Goal: Find specific page/section: Find specific page/section

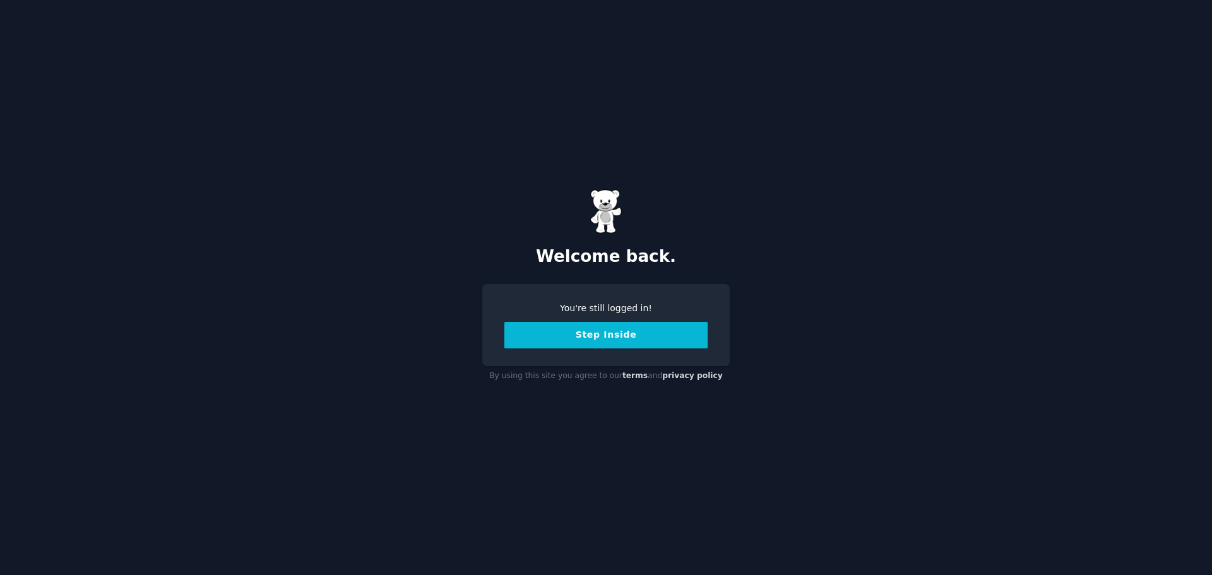
click at [609, 337] on button "Step Inside" at bounding box center [605, 335] width 203 height 27
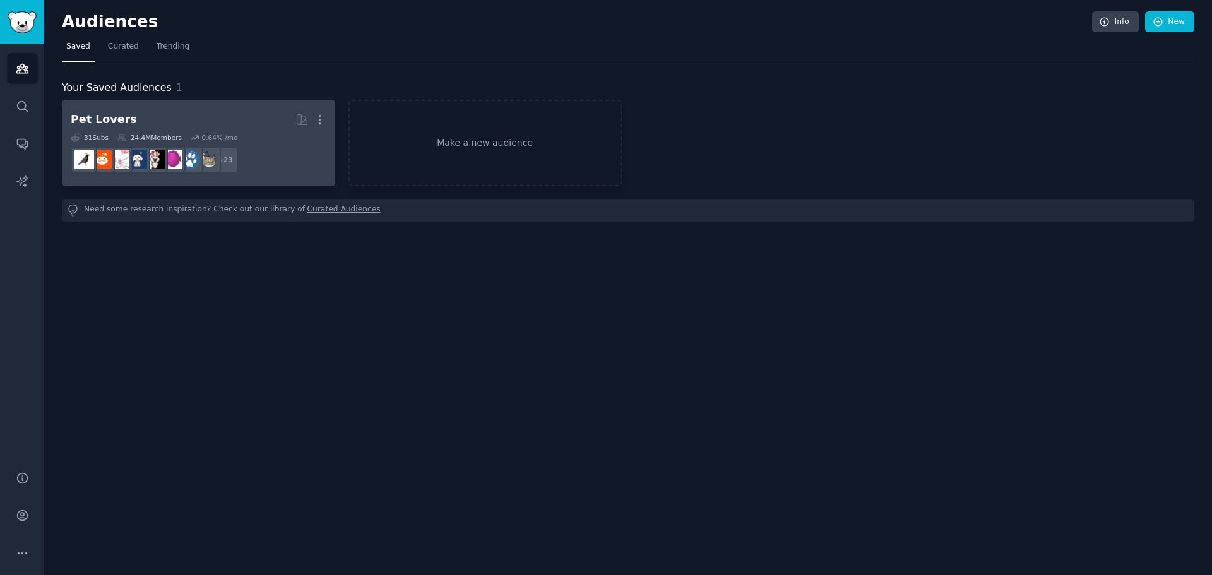
click at [262, 139] on div "31 Sub s 24.4M Members 0.64 % /mo" at bounding box center [199, 137] width 256 height 9
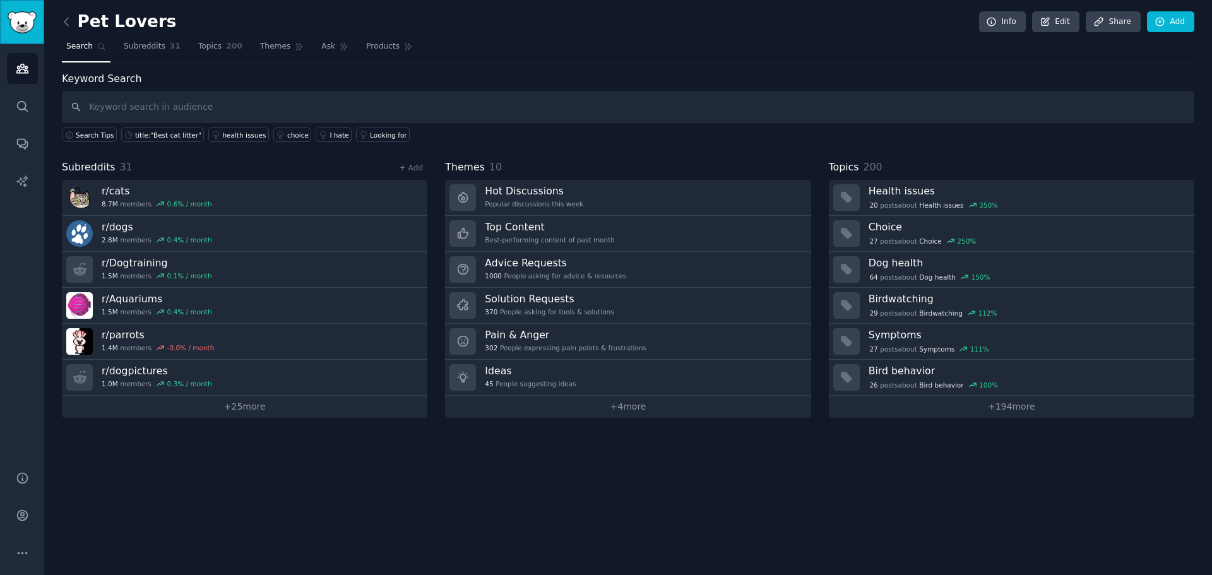
click at [27, 23] on img "Sidebar" at bounding box center [22, 22] width 29 height 22
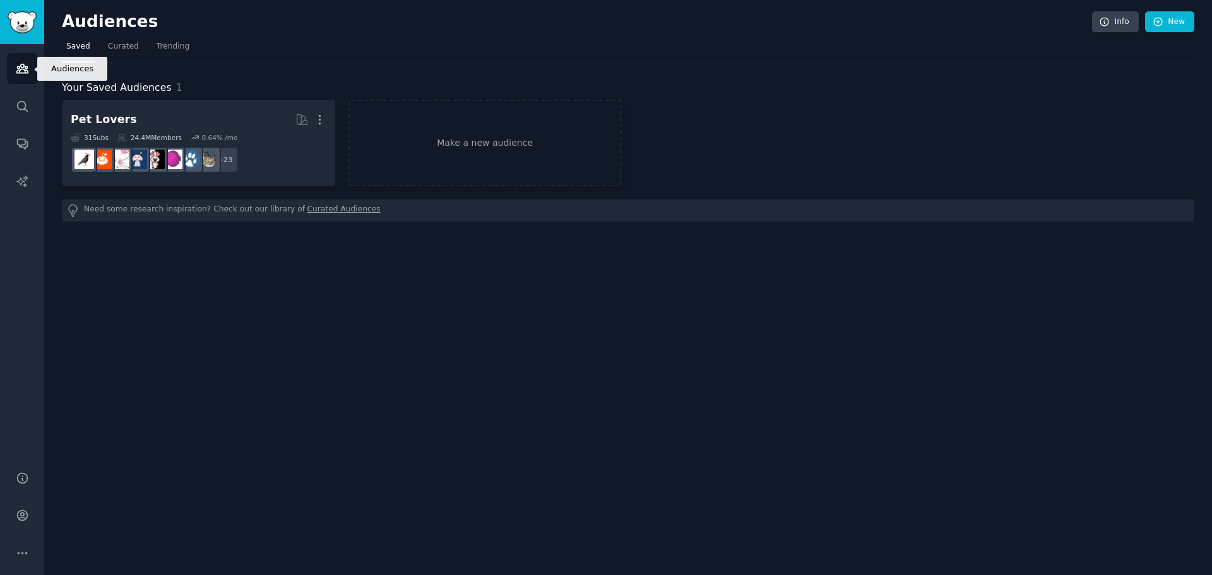
click at [25, 69] on icon "Sidebar" at bounding box center [22, 68] width 13 height 13
click at [19, 73] on icon "Sidebar" at bounding box center [21, 68] width 11 height 9
click at [117, 48] on span "Curated" at bounding box center [123, 46] width 31 height 11
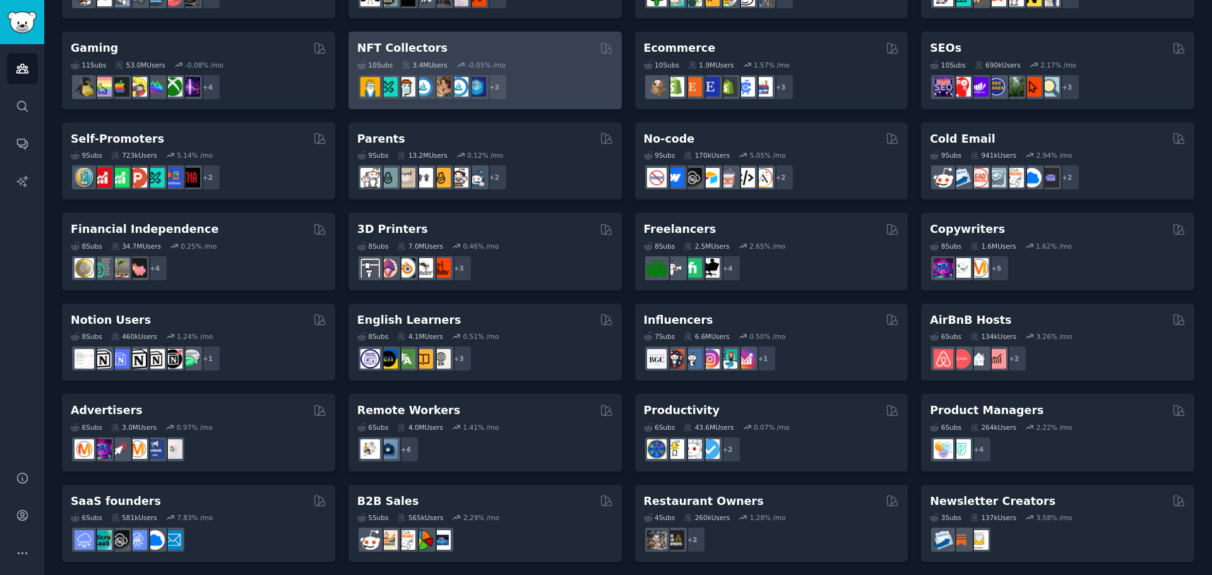
scroll to position [435, 0]
